Goal: Information Seeking & Learning: Find specific fact

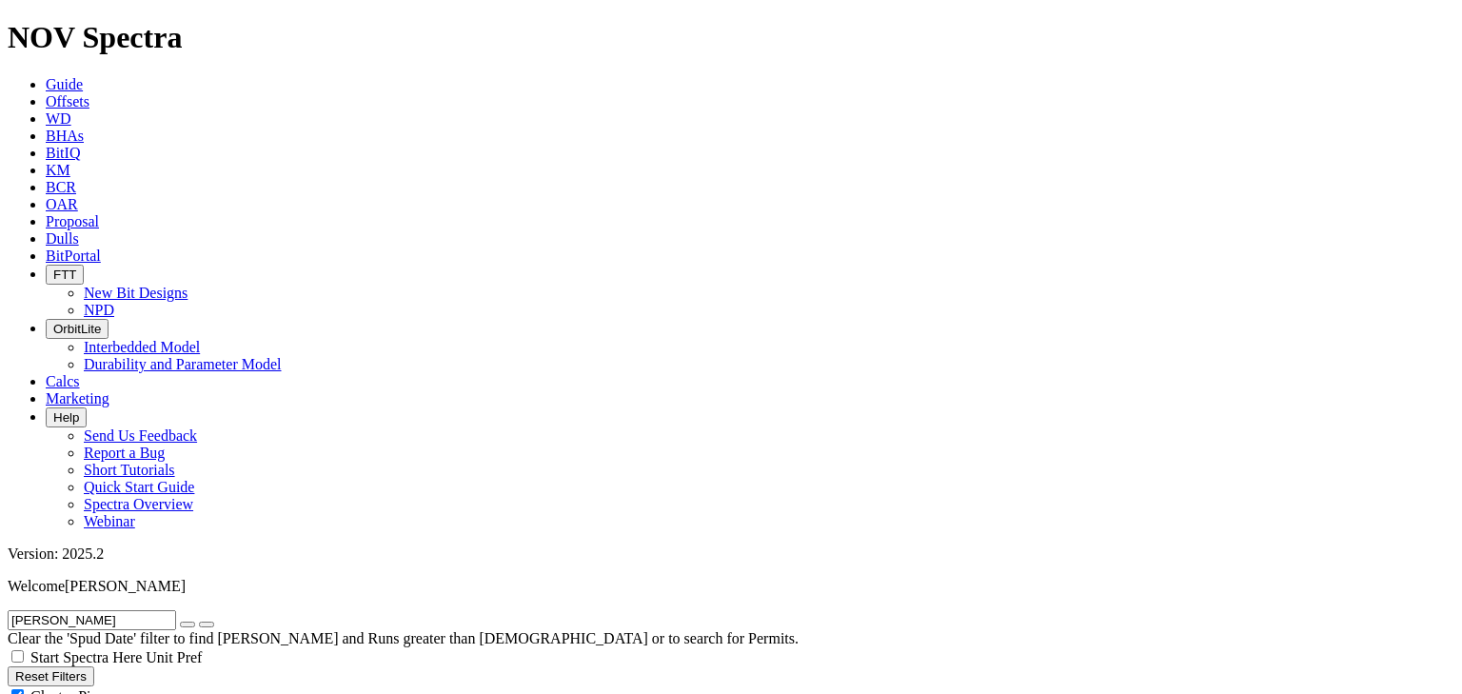
scroll to position [848, 0]
click at [187, 624] on icon "button" at bounding box center [187, 624] width 0 height 0
radio input "false"
radio input "true"
click at [130, 610] on input "text" at bounding box center [92, 620] width 168 height 20
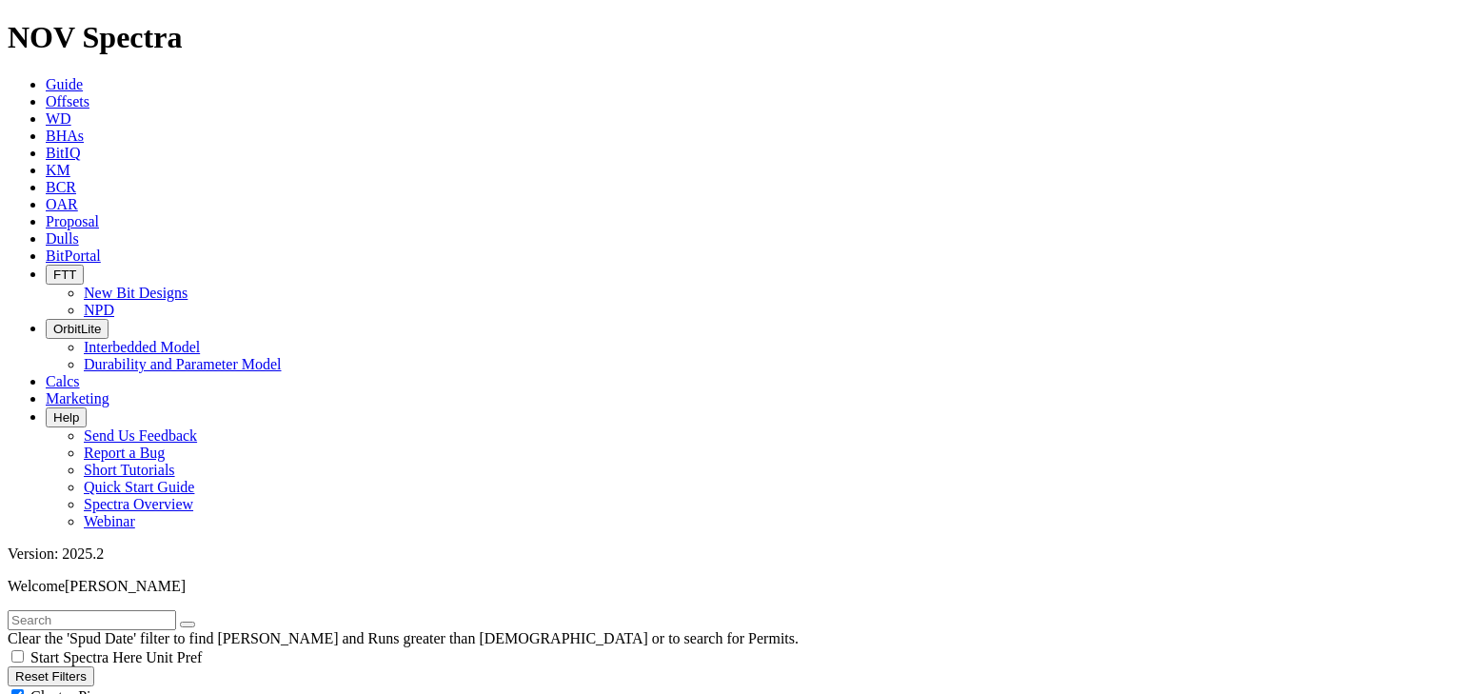
scroll to position [1167, 0]
type input "violet ol"
radio input "true"
radio input "false"
